Goal: Communication & Community: Answer question/provide support

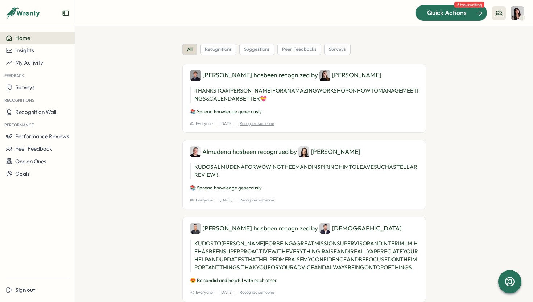
click at [440, 17] on span "Quick Actions" at bounding box center [447, 12] width 40 height 9
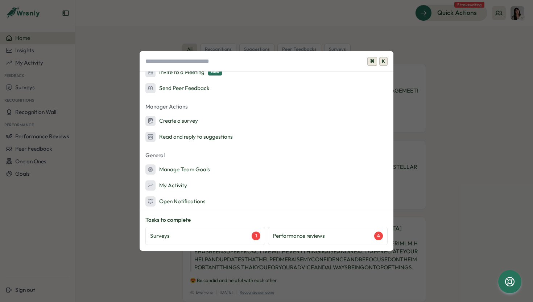
scroll to position [71, 0]
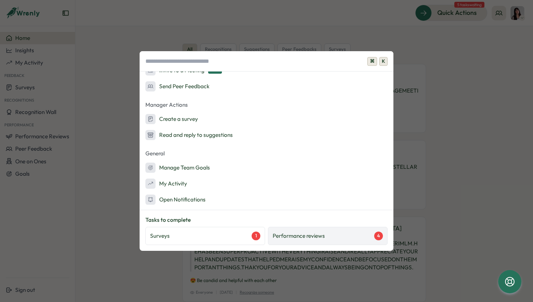
click at [301, 240] on div "Performance reviews 4" at bounding box center [328, 236] width 120 height 18
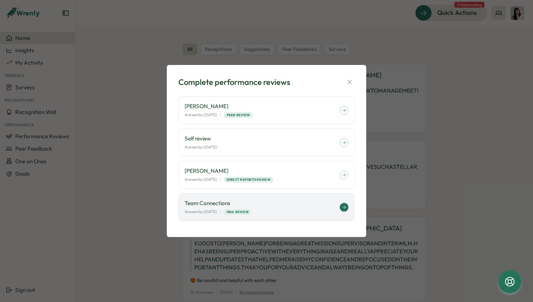
click at [244, 197] on div "Team Connections Answer by: [DATE] | ONA Review" at bounding box center [266, 207] width 176 height 28
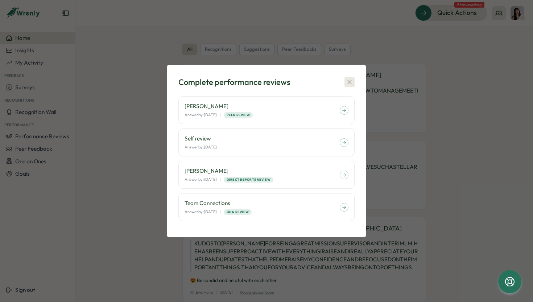
click at [350, 84] on icon "button" at bounding box center [349, 81] width 7 height 7
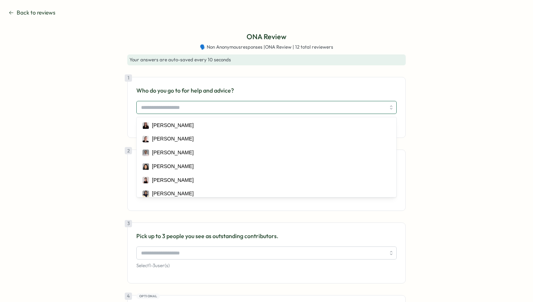
click at [279, 107] on input "search" at bounding box center [263, 107] width 244 height 12
type input "********"
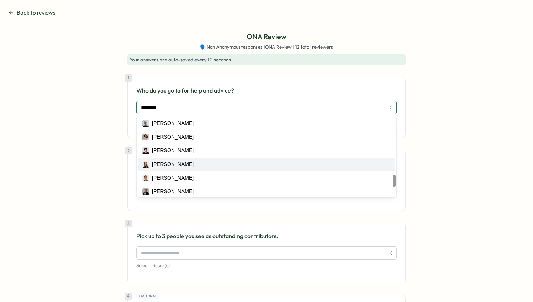
scroll to position [443, 0]
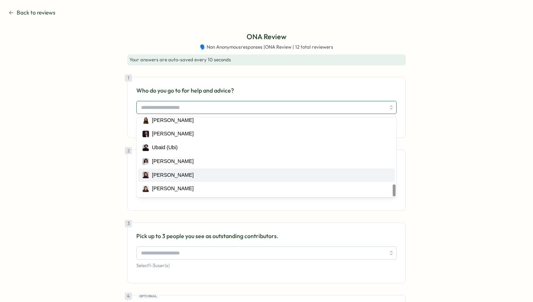
click at [225, 177] on div "Viktoria Korzhova" at bounding box center [267, 175] width 248 height 8
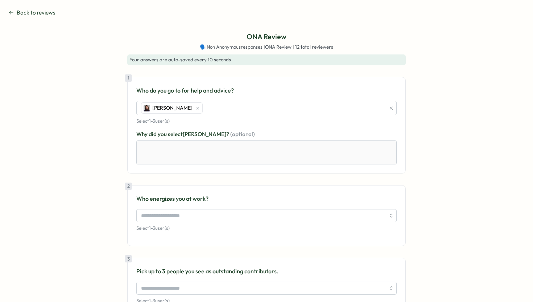
click at [450, 128] on div "ONA Review 🗣️ Non Anonymous responses | ONA Review | 12 total reviewers Your an…" at bounding box center [267, 226] width 516 height 391
click at [247, 153] on textarea at bounding box center [266, 152] width 260 height 24
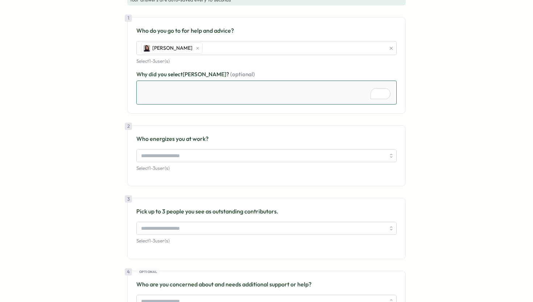
scroll to position [71, 0]
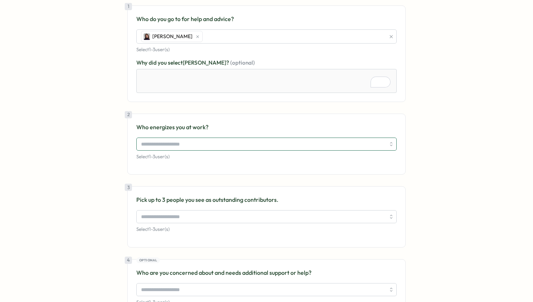
click at [246, 144] on input "search" at bounding box center [263, 144] width 244 height 12
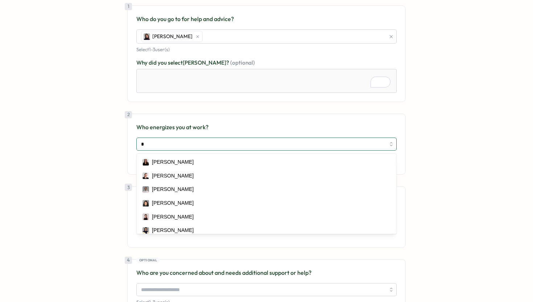
type input "**"
